Goal: Information Seeking & Learning: Find specific fact

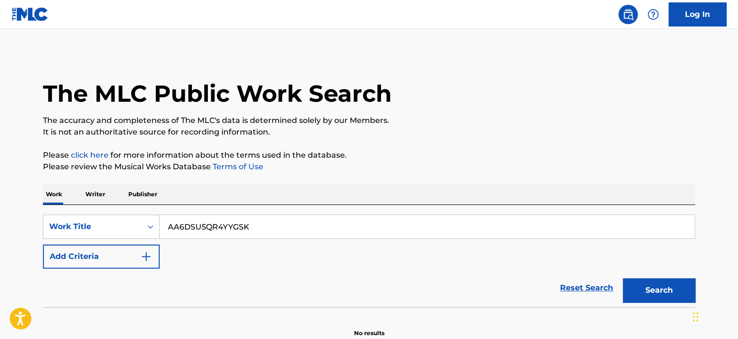
click at [224, 230] on input "AA6DSU5QR4YYGSK" at bounding box center [427, 226] width 535 height 23
paste input "Let's Get It Started"
type input "Let's Get It Started"
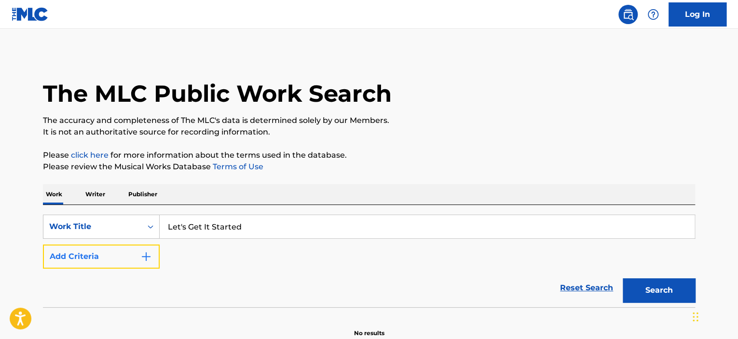
click at [128, 253] on button "Add Criteria" at bounding box center [101, 257] width 117 height 24
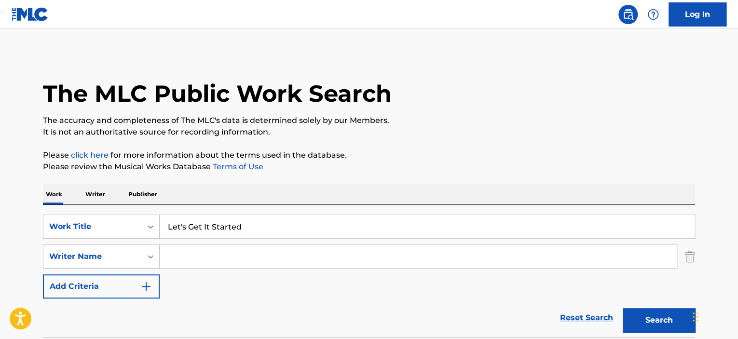
click at [190, 254] on input "Search Form" at bounding box center [418, 256] width 517 height 23
type input "[PERSON_NAME]"
click at [623, 308] on button "Search" at bounding box center [659, 320] width 72 height 24
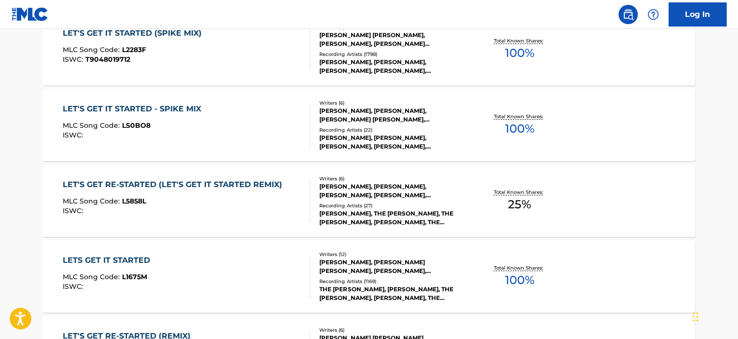
scroll to position [400, 0]
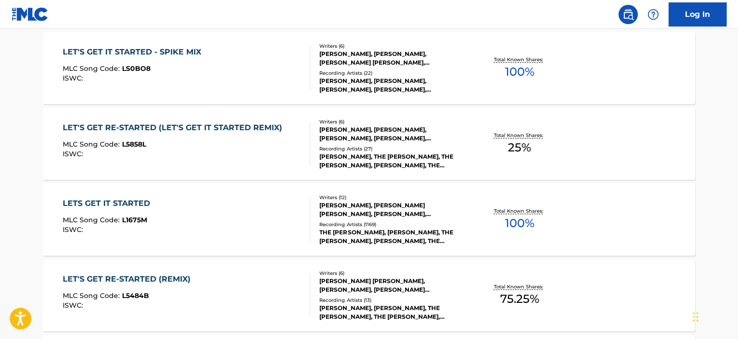
click at [273, 211] on div "LETS GET IT STARTED MLC Song Code : L1675M ISWC :" at bounding box center [187, 219] width 248 height 43
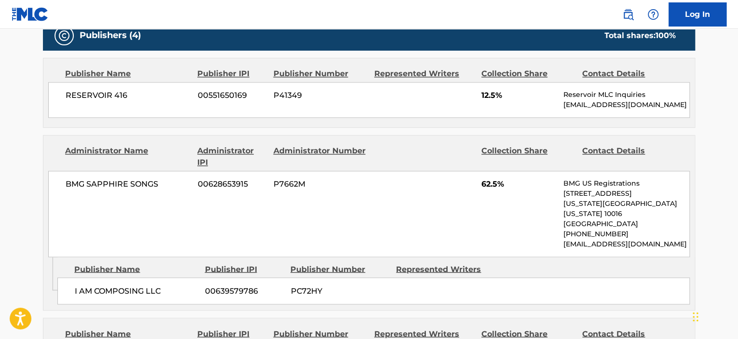
scroll to position [675, 0]
